Goal: Complete application form

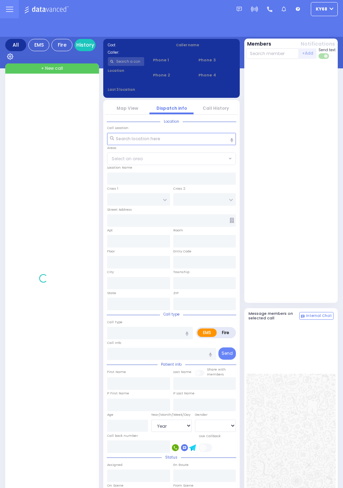
select select "Year"
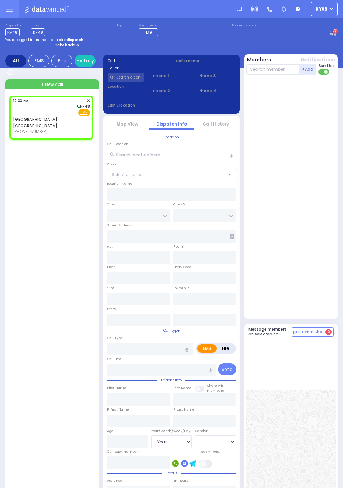
select select
radio input "true"
select select
type input "12:33"
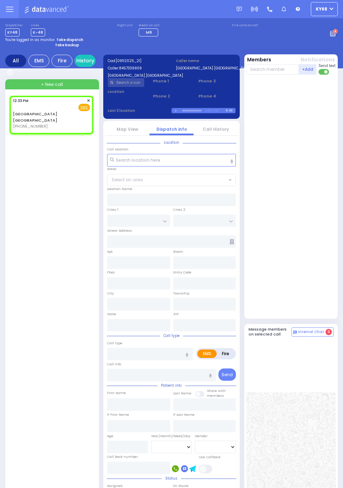
select select
radio input "true"
select select
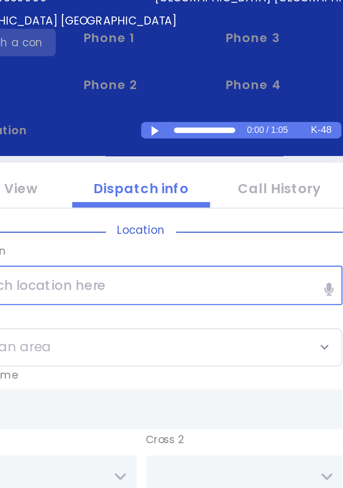
click at [177, 111] on div at bounding box center [177, 110] width 4 height 3
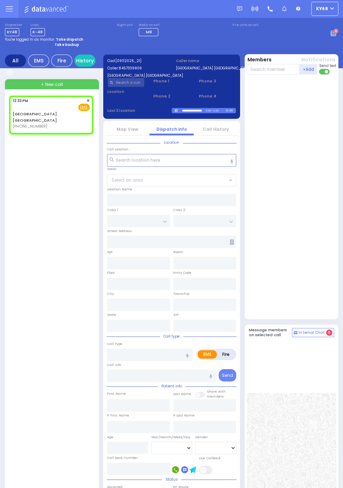
scroll to position [0, 0]
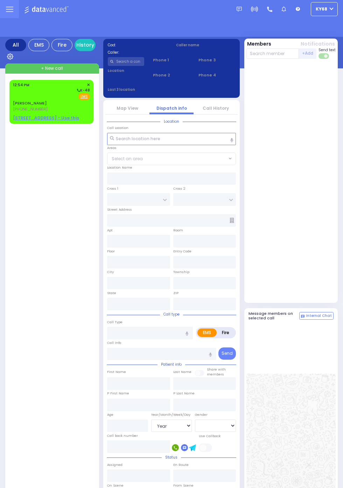
select select "Year"
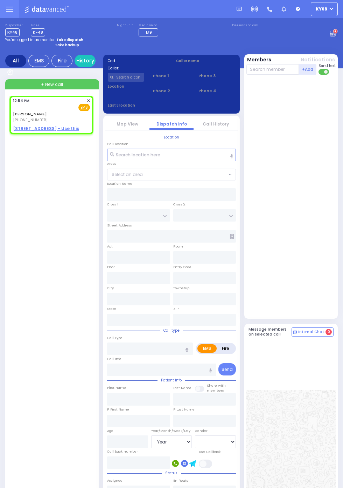
select select
radio input "true"
type input "[PERSON_NAME]"
select select
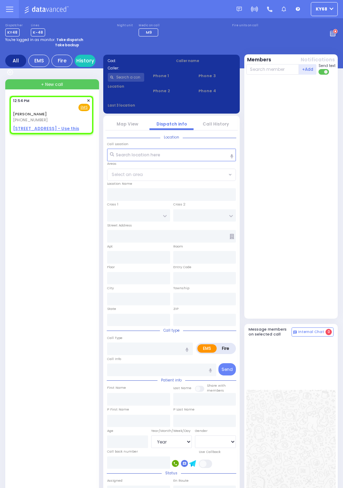
type input "12:54"
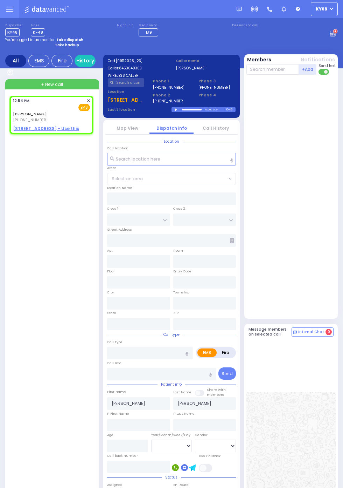
click at [178, 109] on div at bounding box center [177, 109] width 4 height 3
